Goal: Task Accomplishment & Management: Manage account settings

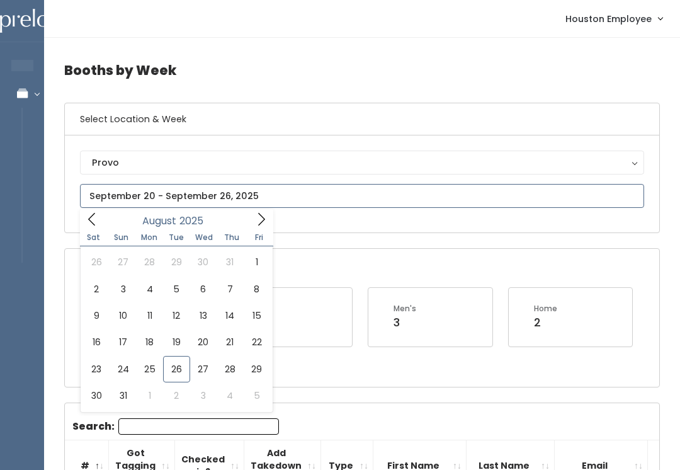
click at [258, 189] on input "text" at bounding box center [362, 196] width 564 height 24
click at [280, 159] on div "Provo" at bounding box center [362, 163] width 540 height 14
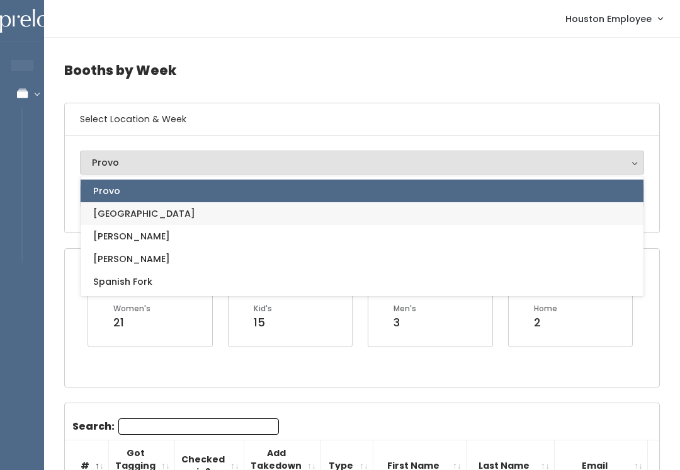
click at [157, 214] on link "[GEOGRAPHIC_DATA]" at bounding box center [362, 213] width 563 height 23
select select "5"
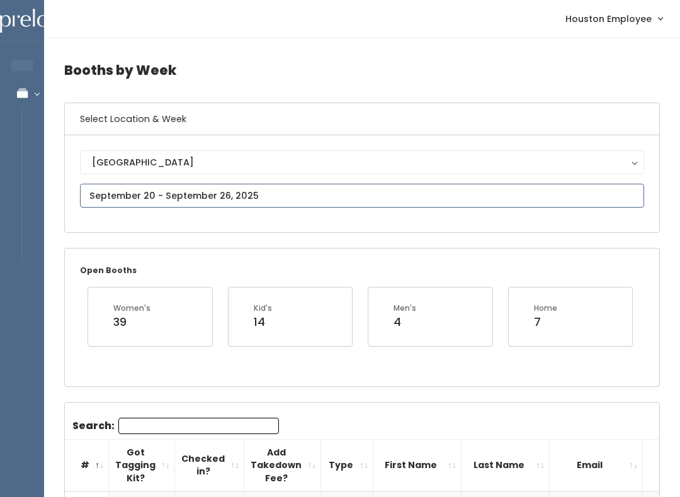
click at [317, 195] on input "text" at bounding box center [362, 196] width 564 height 24
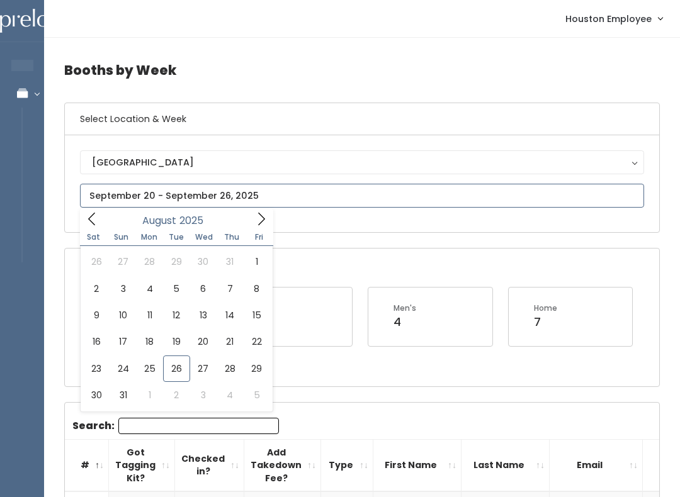
type input "August 30 to September 5"
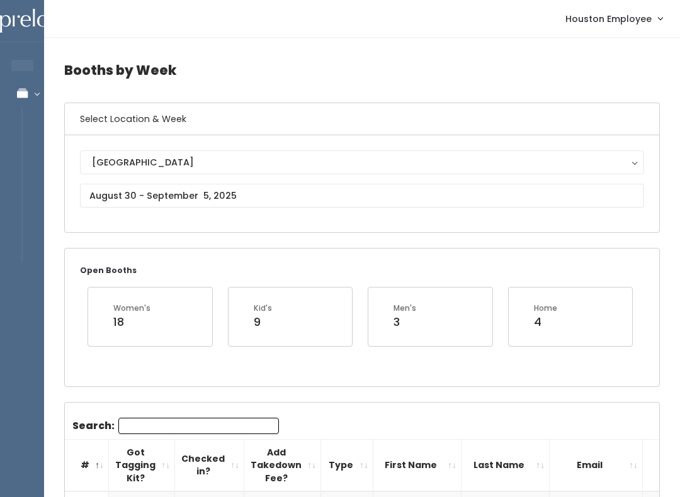
click at [312, 161] on div "[GEOGRAPHIC_DATA]" at bounding box center [362, 163] width 540 height 14
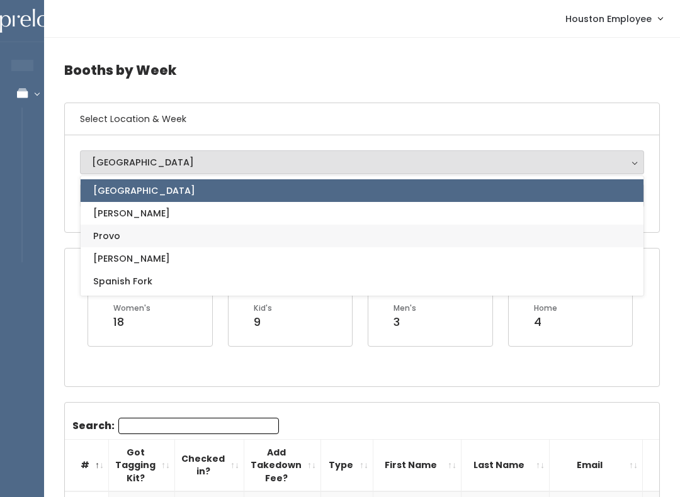
click at [127, 242] on link "Provo" at bounding box center [362, 236] width 563 height 23
select select "1"
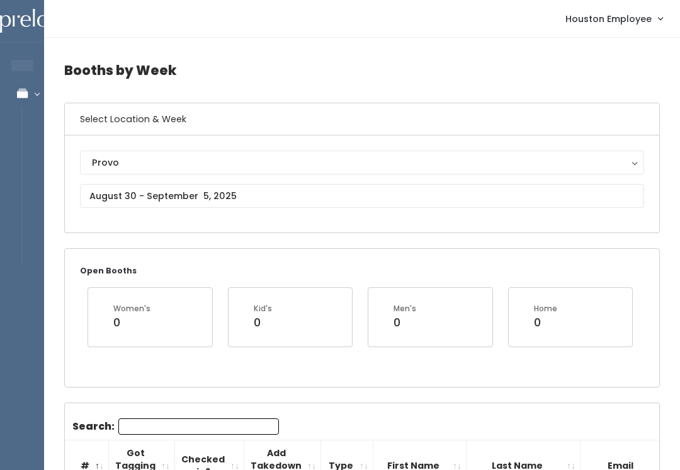
click at [215, 166] on div "Provo" at bounding box center [362, 163] width 540 height 14
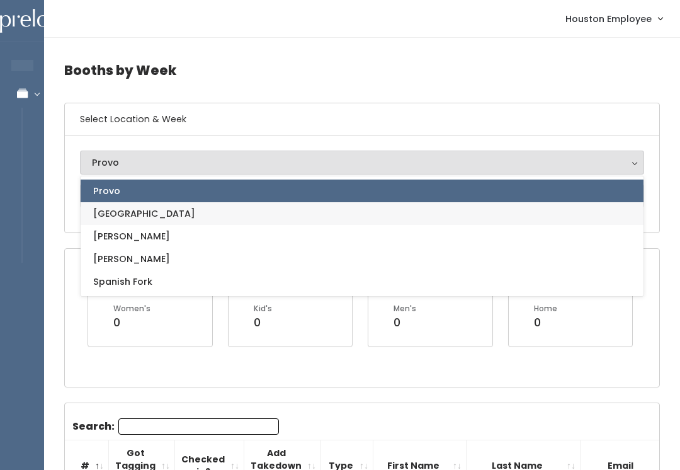
click at [139, 213] on link "[GEOGRAPHIC_DATA]" at bounding box center [362, 213] width 563 height 23
select select "5"
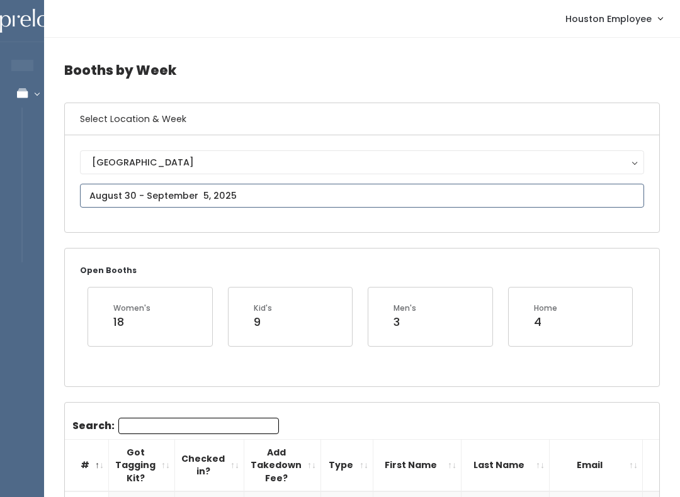
click at [295, 203] on input "text" at bounding box center [362, 196] width 564 height 24
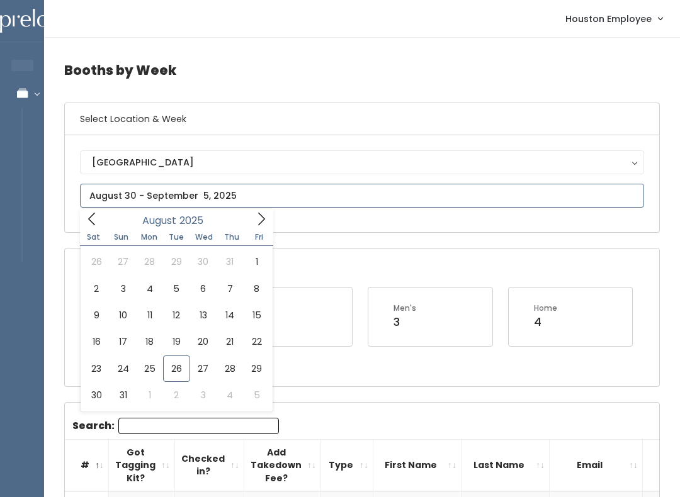
click at [259, 227] on span at bounding box center [261, 219] width 24 height 20
type input "[DATE] to [DATE]"
